Goal: Information Seeking & Learning: Learn about a topic

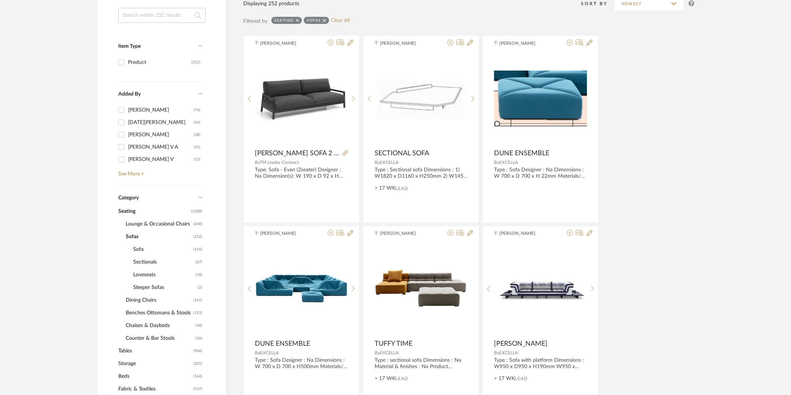
scroll to position [166, 0]
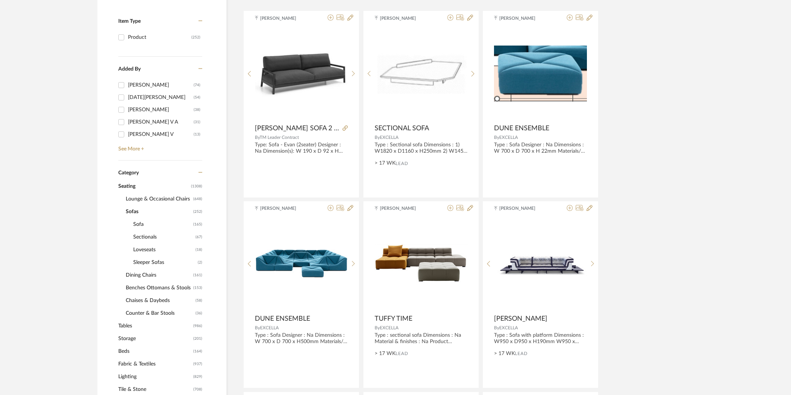
click at [162, 286] on span "Benches Ottomans & Stools" at bounding box center [159, 287] width 66 height 13
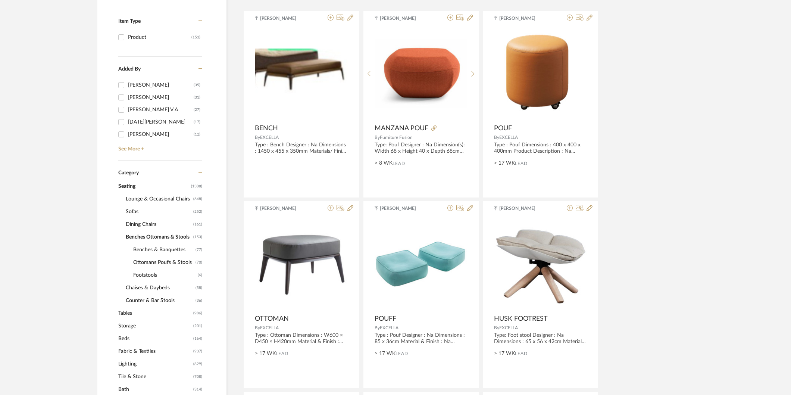
click at [149, 260] on span "Ottomans Poufs & Stools" at bounding box center [163, 262] width 60 height 13
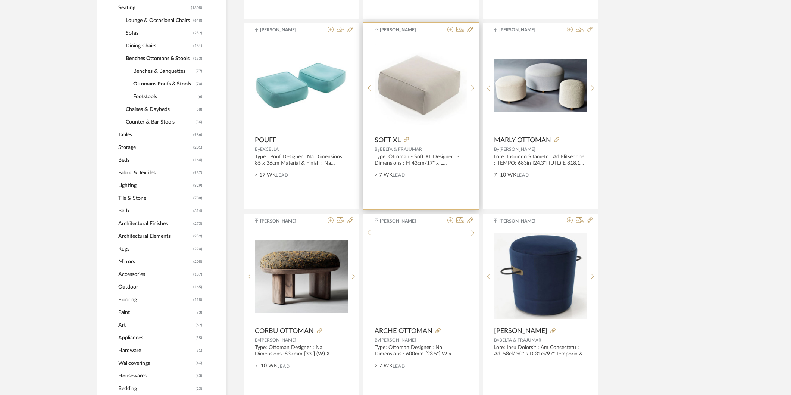
scroll to position [373, 0]
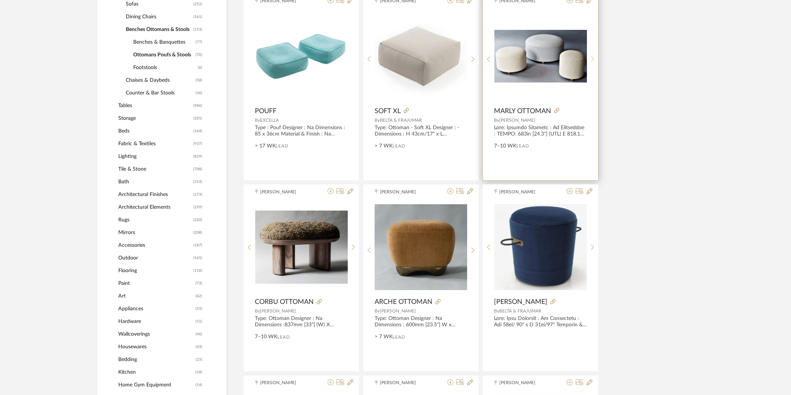
click at [589, 57] on sr-next-btn at bounding box center [593, 59] width 12 height 6
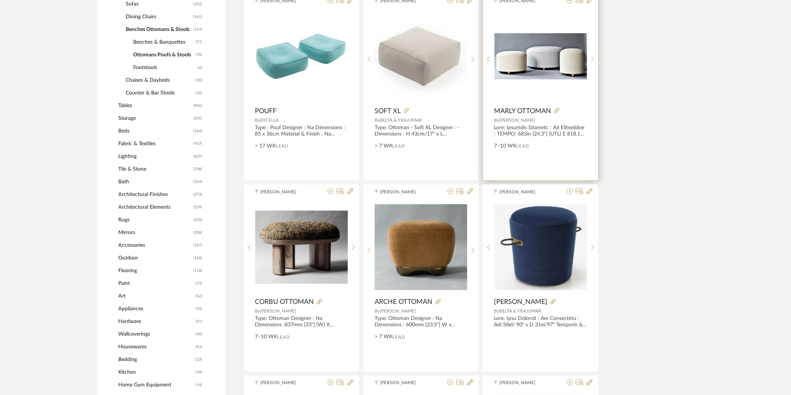
click at [589, 57] on sr-next-btn at bounding box center [593, 59] width 12 height 6
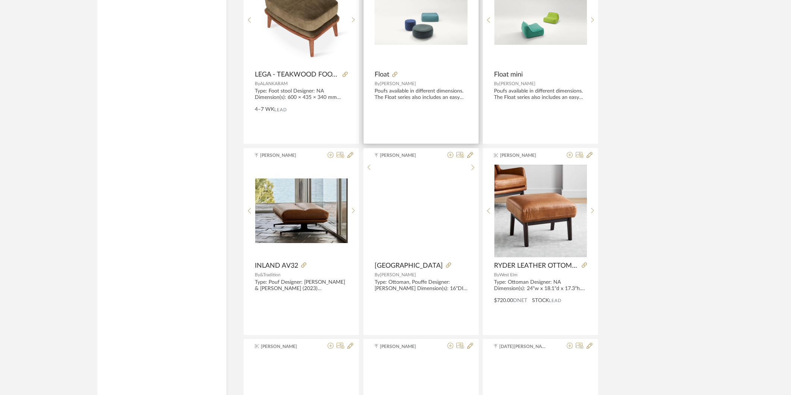
scroll to position [1368, 0]
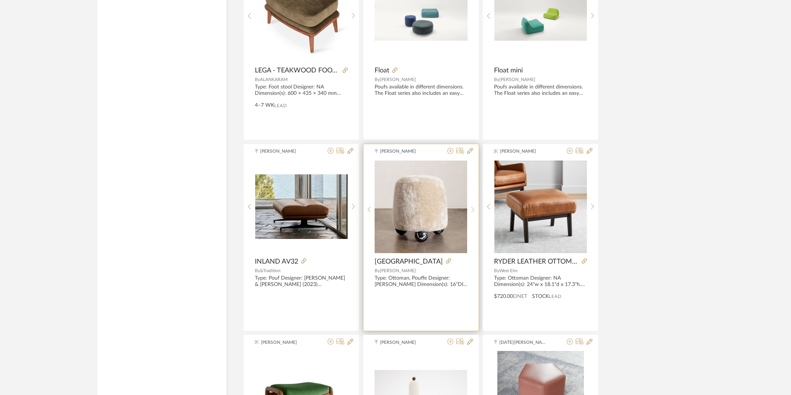
click at [471, 210] on icon at bounding box center [472, 209] width 3 height 6
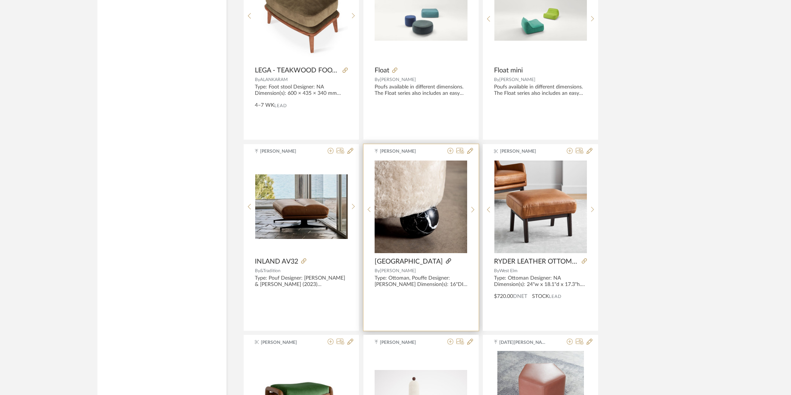
click at [446, 261] on icon at bounding box center [448, 260] width 5 height 5
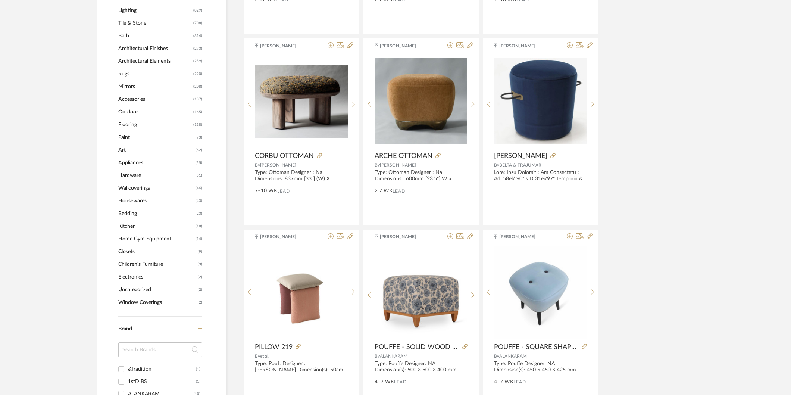
scroll to position [373, 0]
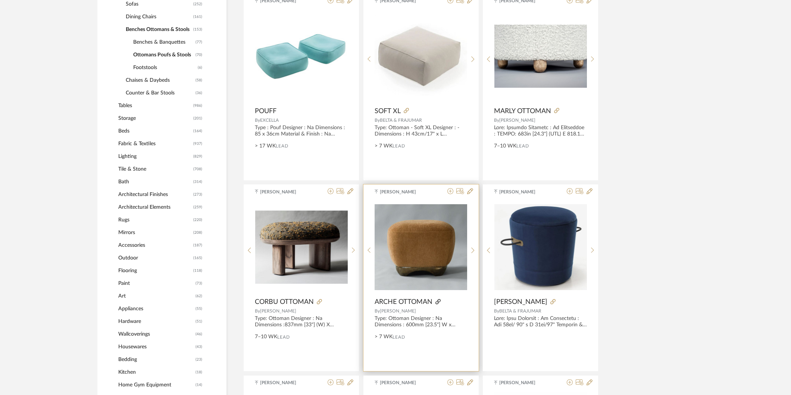
click at [438, 300] on icon at bounding box center [437, 301] width 5 height 5
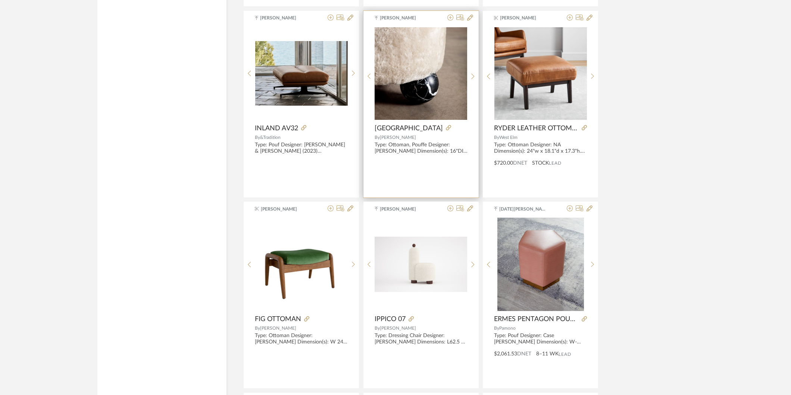
scroll to position [1534, 0]
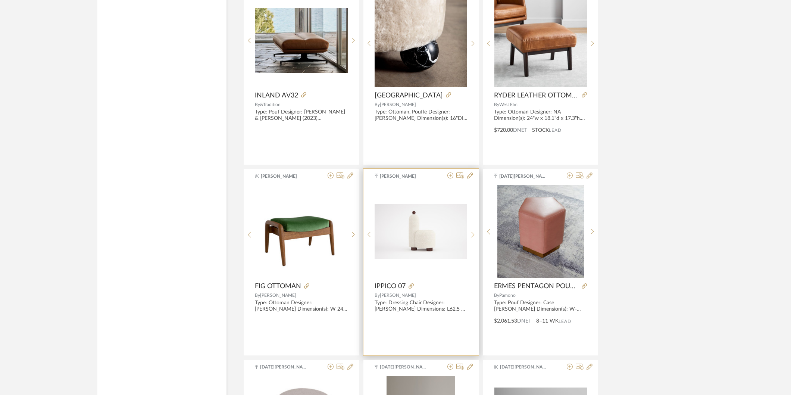
click at [473, 232] on icon at bounding box center [472, 234] width 3 height 6
click at [472, 233] on icon at bounding box center [472, 235] width 3 height 6
click at [409, 285] on icon at bounding box center [411, 285] width 5 height 5
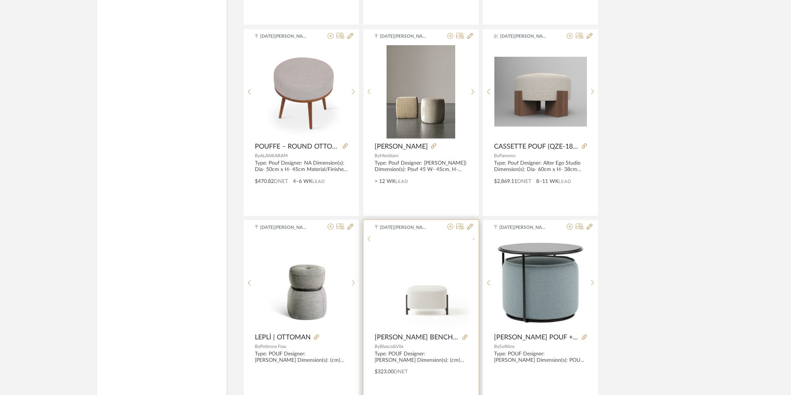
scroll to position [1866, 0]
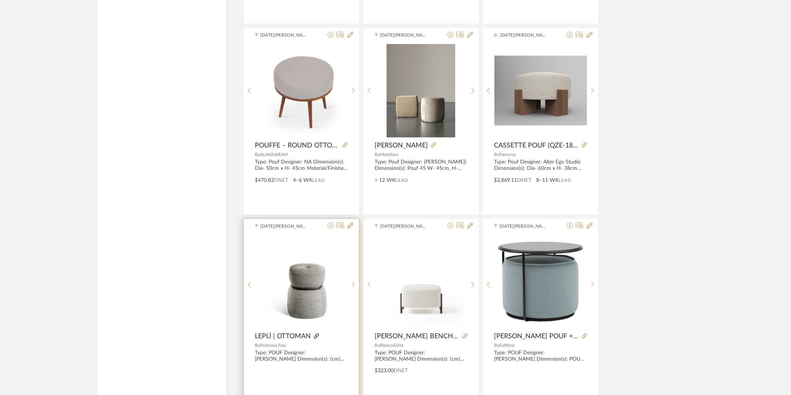
click at [316, 337] on icon at bounding box center [316, 335] width 5 height 5
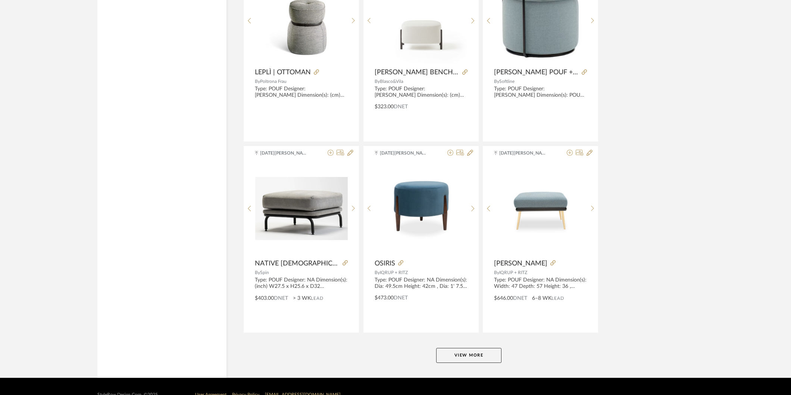
scroll to position [2147, 0]
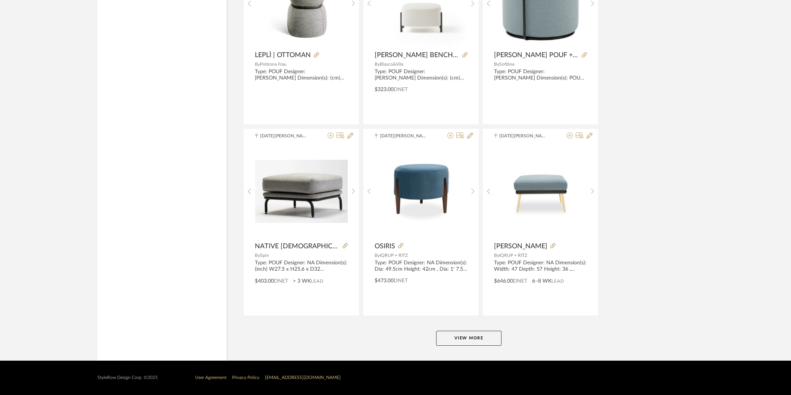
click at [492, 342] on button "View More" at bounding box center [468, 338] width 65 height 15
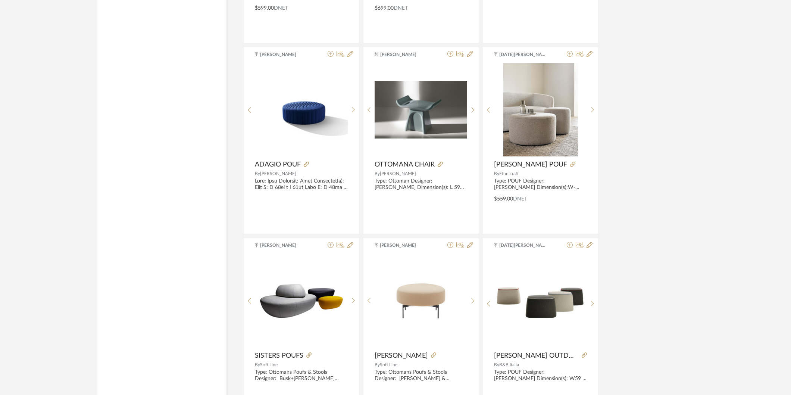
scroll to position [2644, 0]
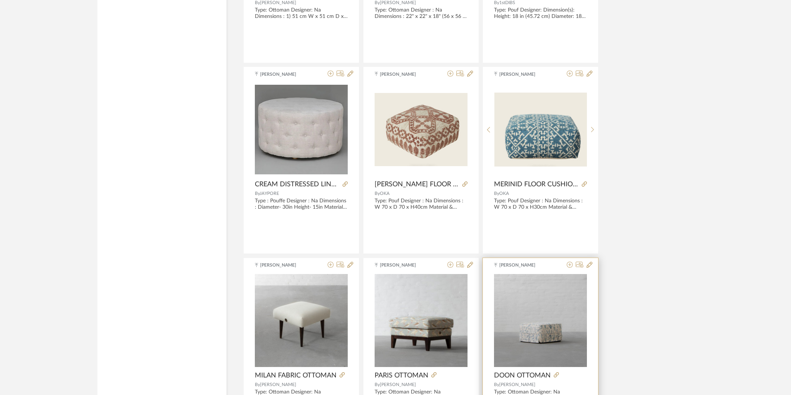
scroll to position [3786, 0]
